Goal: Task Accomplishment & Management: Manage account settings

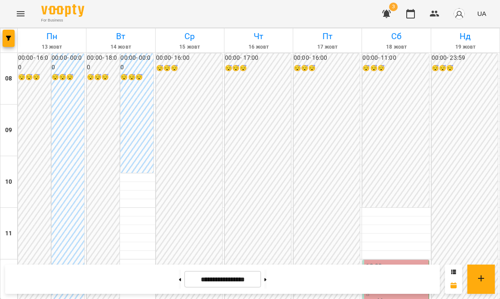
scroll to position [400, 0]
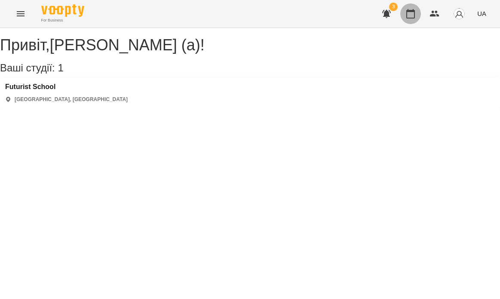
click at [419, 16] on button "button" at bounding box center [410, 13] width 21 height 21
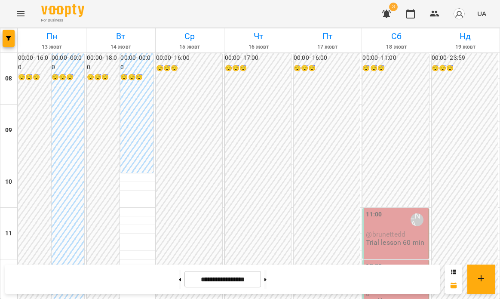
scroll to position [441, 0]
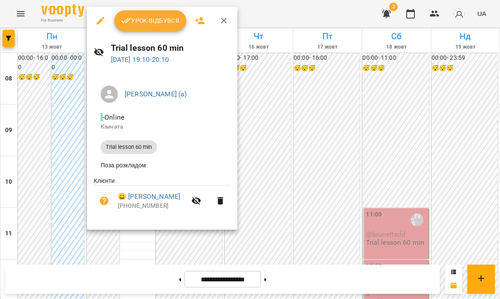
click at [385, 128] on div at bounding box center [250, 149] width 500 height 299
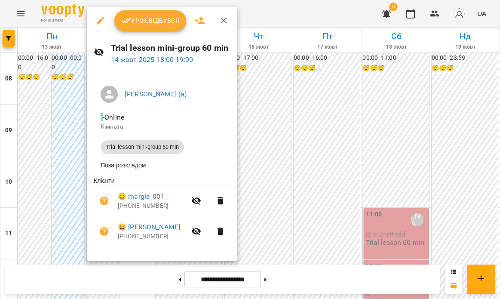
click at [250, 207] on div at bounding box center [250, 149] width 500 height 299
